Goal: Task Accomplishment & Management: Manage account settings

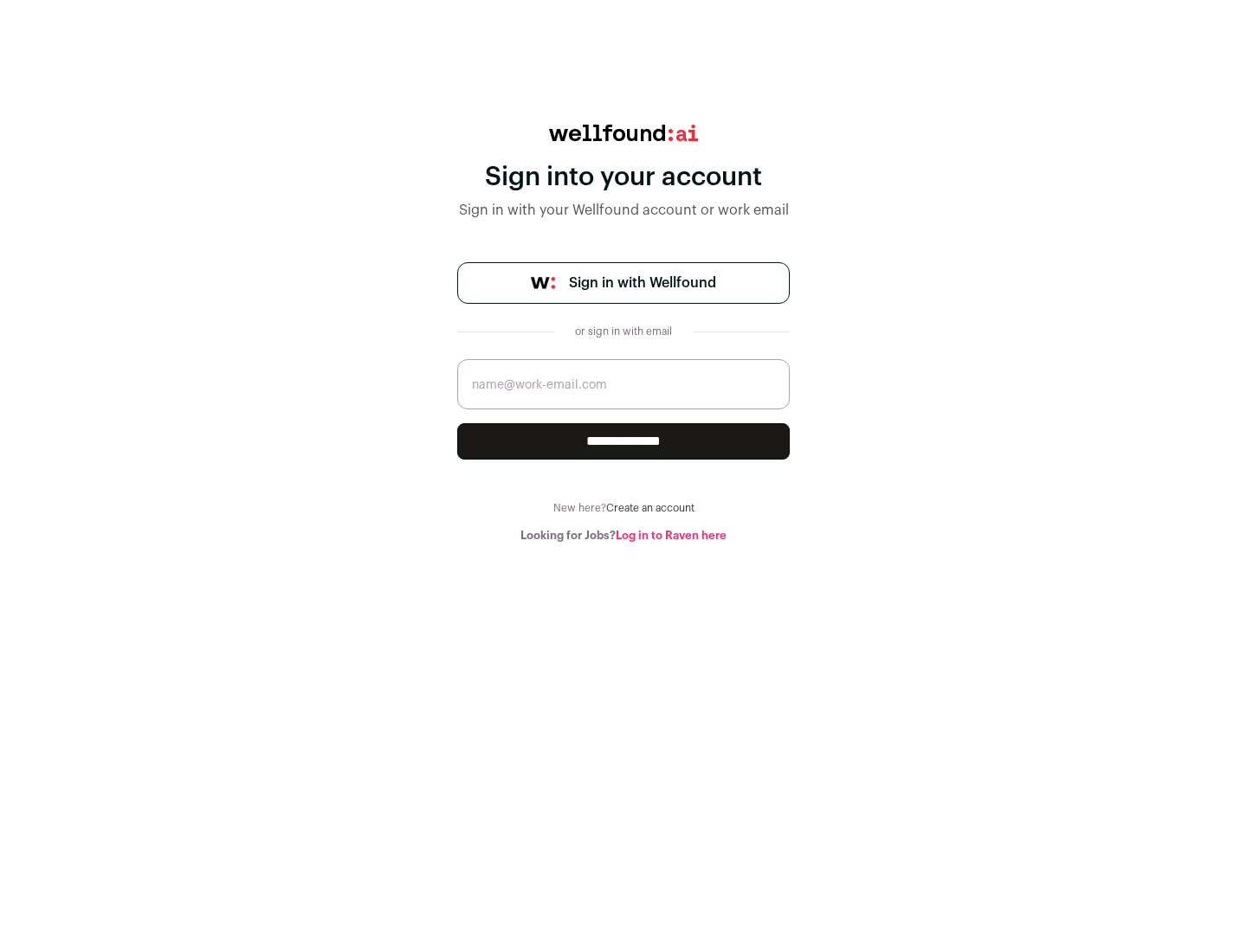
click at [642, 283] on span "Sign in with Wellfound" at bounding box center [642, 283] width 147 height 20
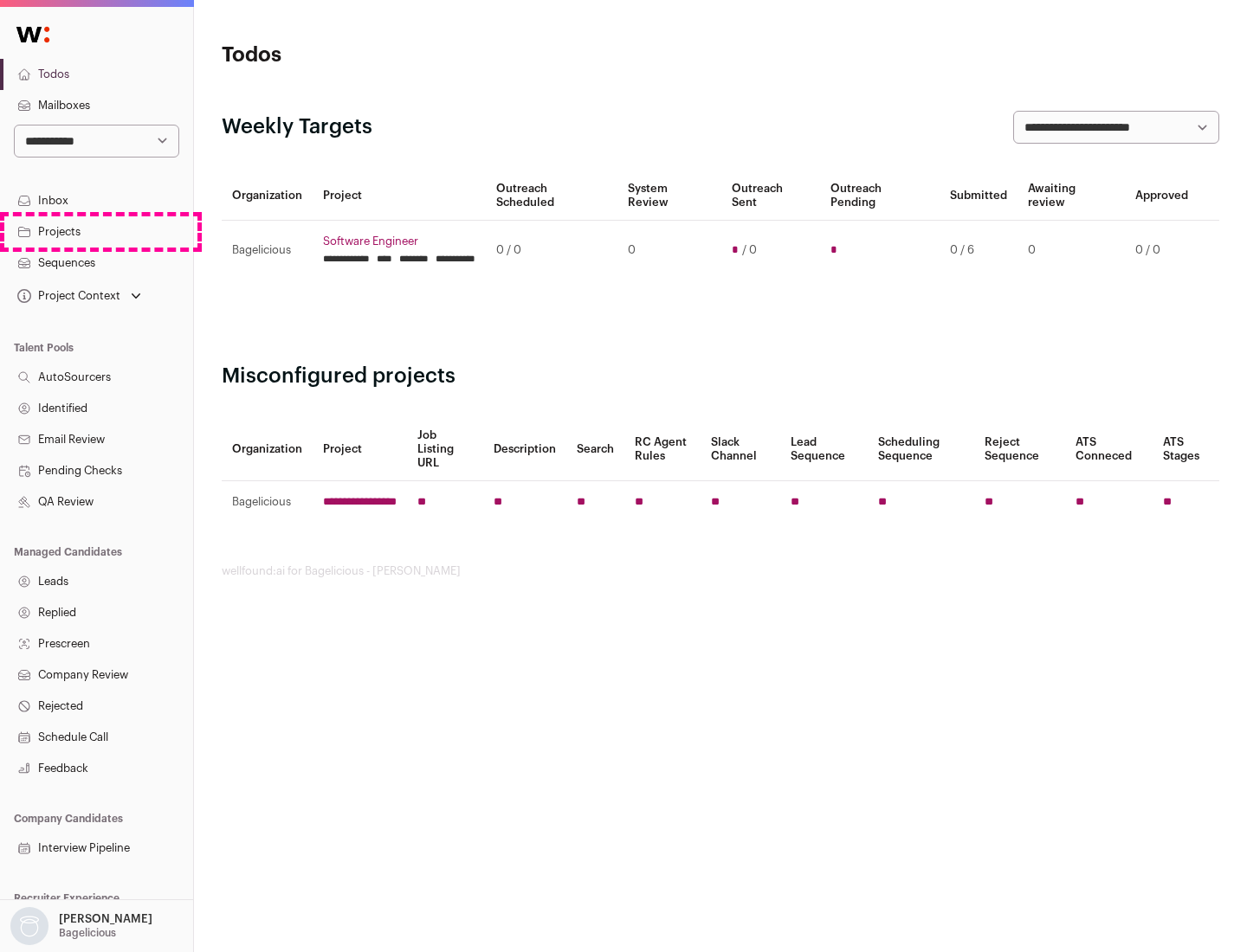
click at [96, 231] on link "Projects" at bounding box center [96, 231] width 193 height 31
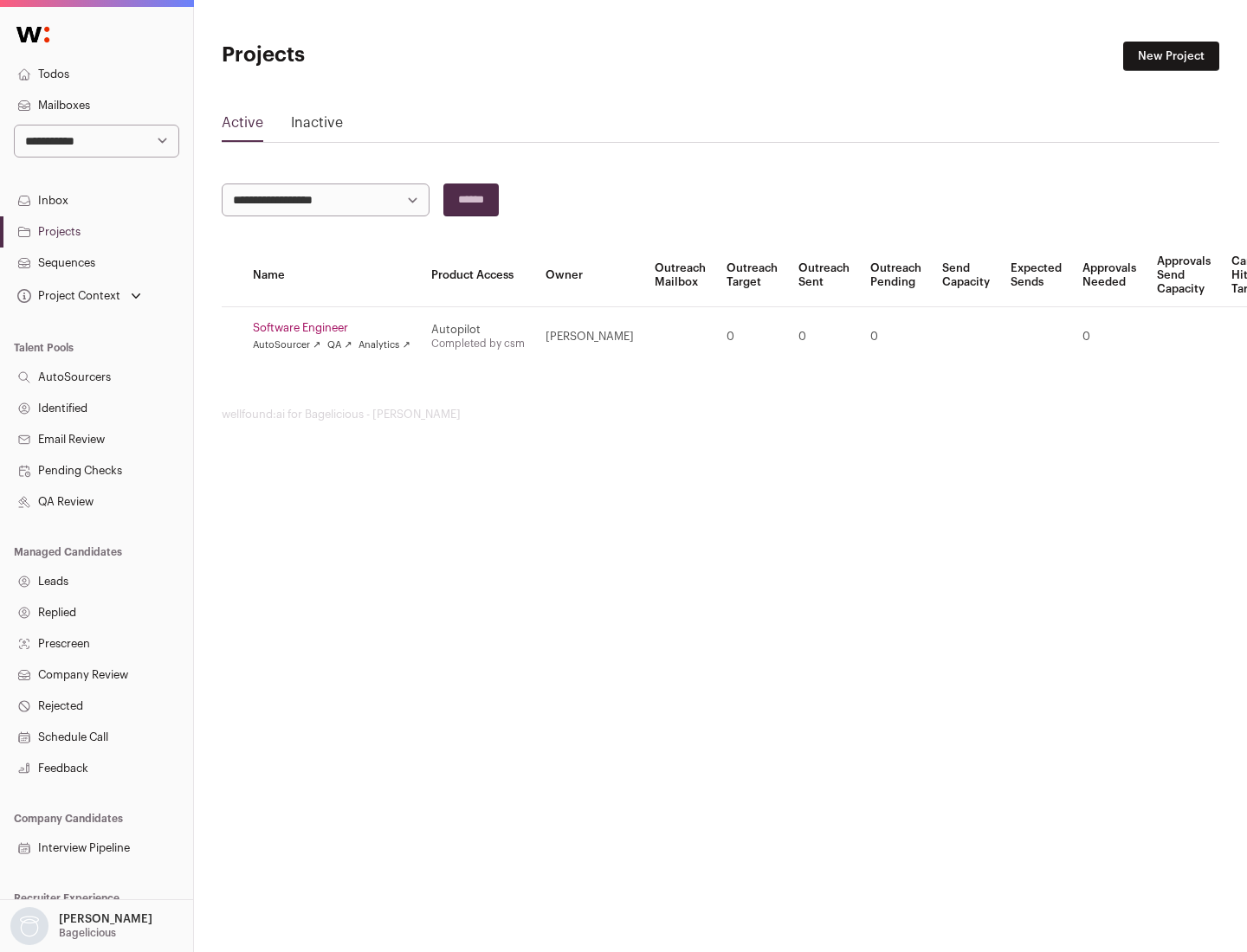
click at [336, 328] on link "Software Engineer" at bounding box center [331, 328] width 158 height 14
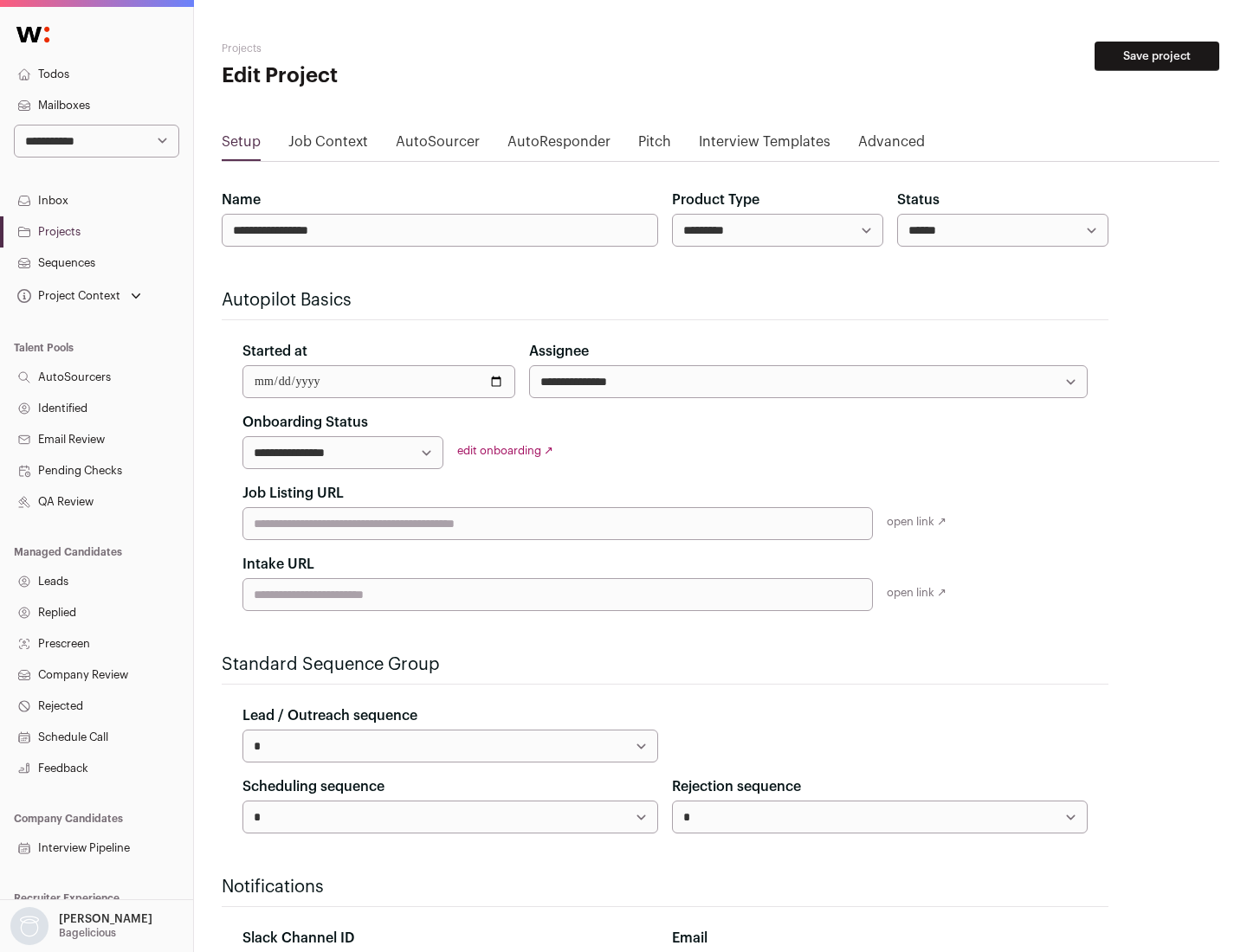
click at [1157, 56] on button "Save project" at bounding box center [1157, 57] width 125 height 30
